Goal: Check status: Check status

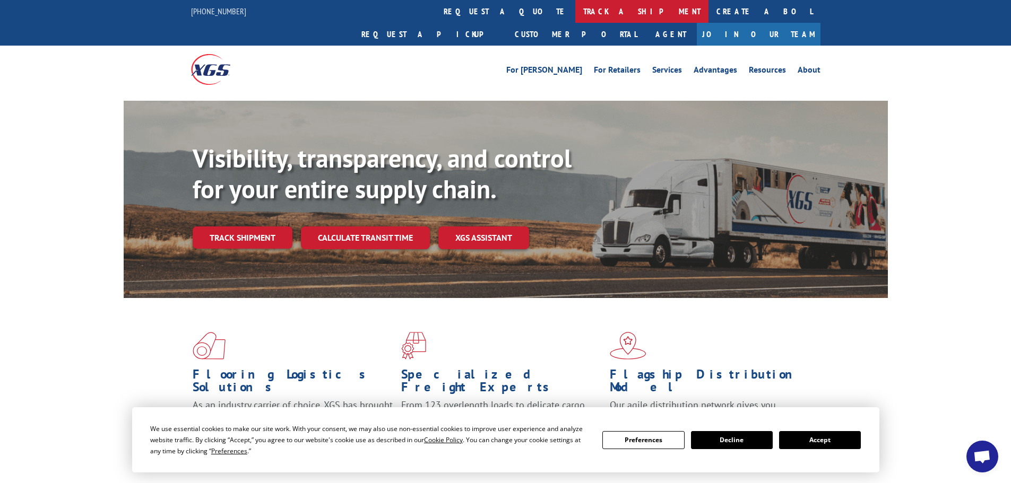
click at [575, 11] on link "track a shipment" at bounding box center [641, 11] width 133 height 23
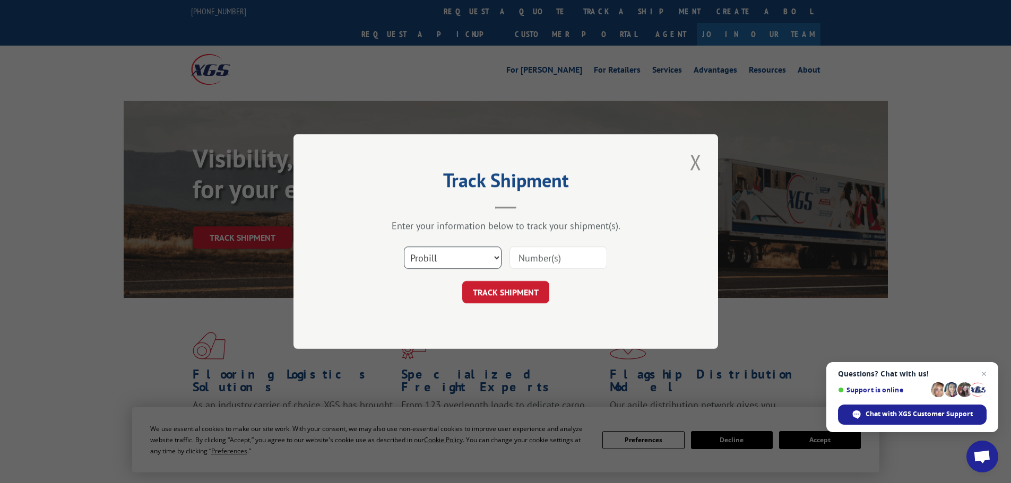
click at [496, 253] on select "Select category... Probill BOL PO" at bounding box center [453, 258] width 98 height 22
select select "bol"
click at [404, 247] on select "Select category... Probill BOL PO" at bounding box center [453, 258] width 98 height 22
click at [534, 256] on input at bounding box center [558, 258] width 98 height 22
type input "5941881"
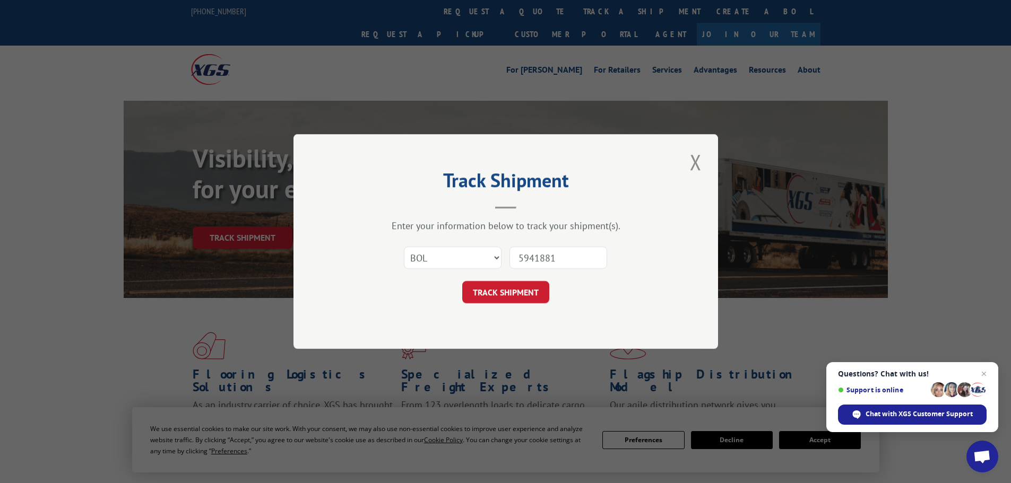
click at [462, 281] on button "TRACK SHIPMENT" at bounding box center [505, 292] width 87 height 22
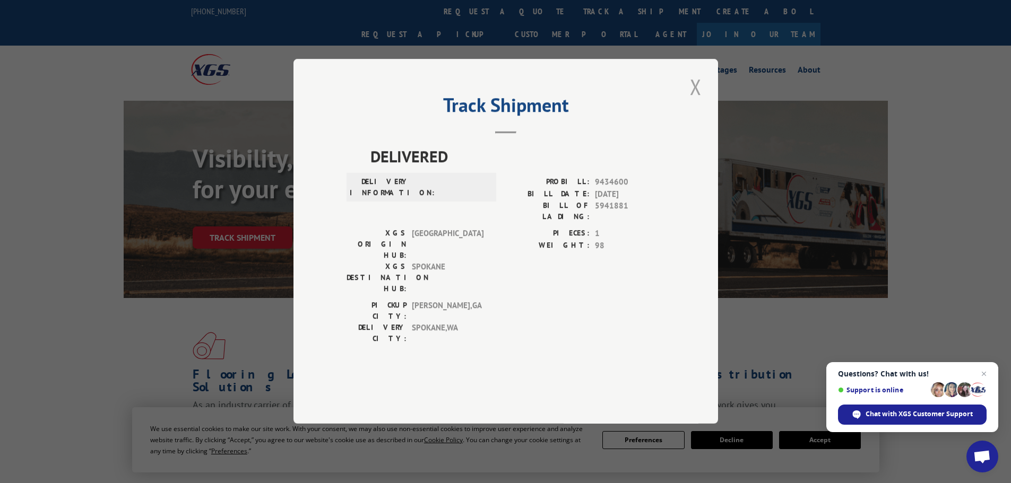
click at [697, 101] on button "Close modal" at bounding box center [696, 86] width 18 height 29
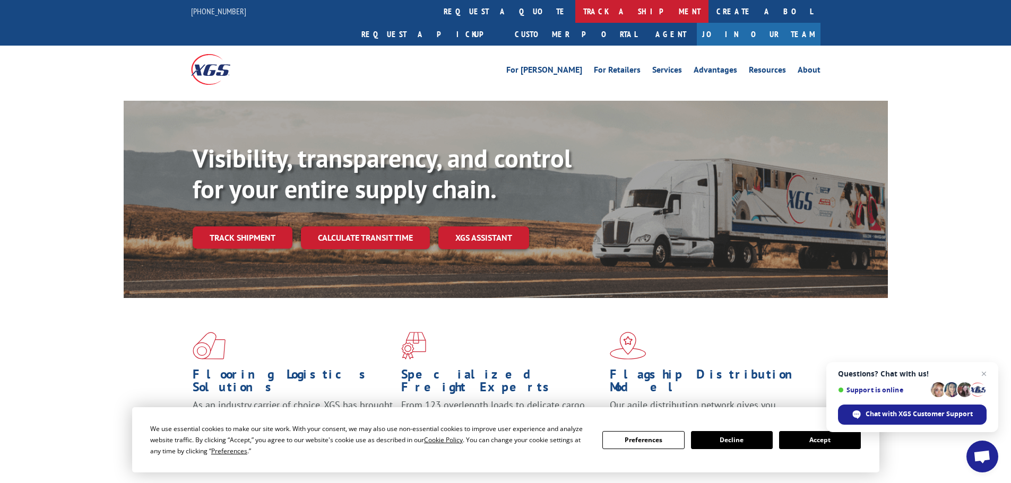
click at [575, 8] on link "track a shipment" at bounding box center [641, 11] width 133 height 23
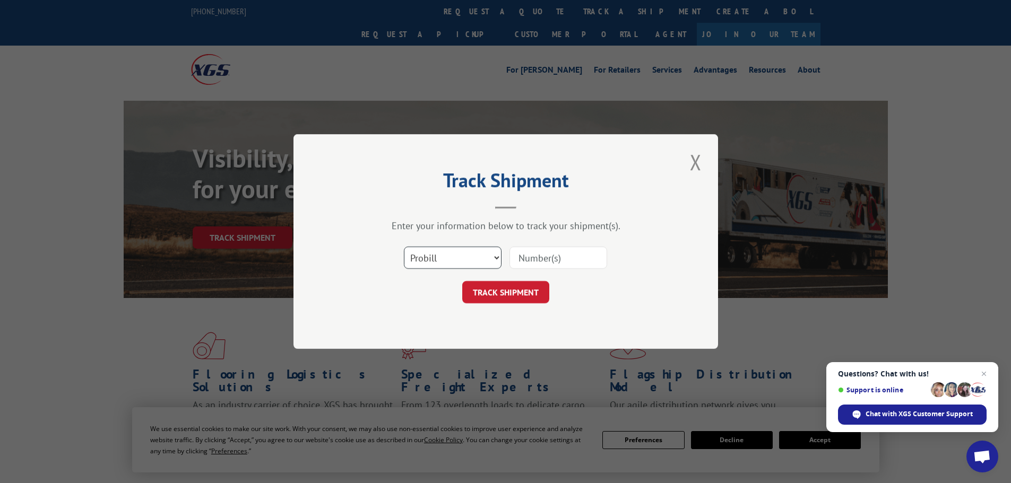
click at [490, 256] on select "Select category... Probill BOL PO" at bounding box center [453, 258] width 98 height 22
click at [489, 255] on select "Select category... Probill BOL PO" at bounding box center [453, 258] width 98 height 22
click at [565, 255] on input at bounding box center [558, 258] width 98 height 22
type input "80425"
click at [462, 281] on button "TRACK SHIPMENT" at bounding box center [505, 292] width 87 height 22
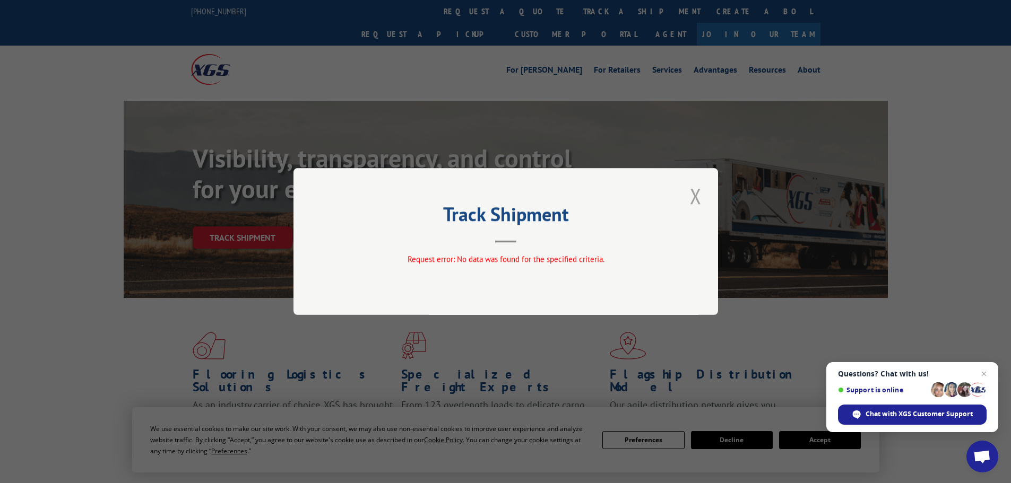
click at [697, 194] on button "Close modal" at bounding box center [696, 195] width 18 height 29
